Goal: Check status: Check status

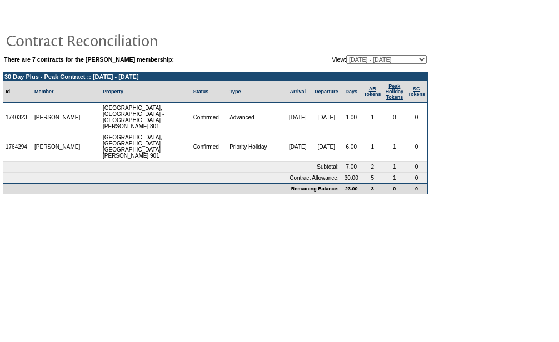
click at [346, 59] on select "[DATE] - [DATE] [DATE] - [DATE] [DATE] - [DATE] [DATE] - [DATE] (Current) [DATE…" at bounding box center [386, 59] width 81 height 9
select select "130369"
click at [346, 56] on select "[DATE] - [DATE] [DATE] - [DATE] [DATE] - [DATE] [DATE] - [DATE] (Current) [DATE…" at bounding box center [386, 59] width 81 height 9
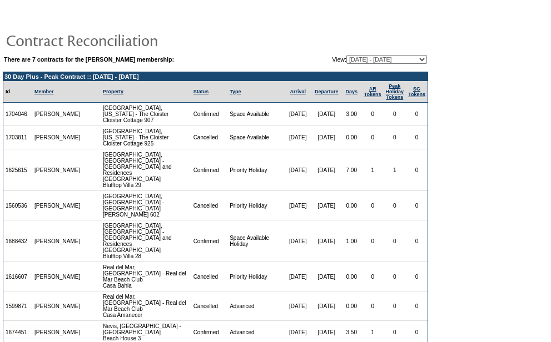
click at [346, 59] on select "[DATE] - [DATE] [DATE] - [DATE] [DATE] - [DATE] [DATE] - [DATE] (Current) [DATE…" at bounding box center [386, 59] width 81 height 9
select select "130399"
click at [346, 56] on select "[DATE] - [DATE] [DATE] - [DATE] [DATE] - [DATE] [DATE] - [DATE] (Current) [DATE…" at bounding box center [386, 59] width 81 height 9
